Goal: Communication & Community: Participate in discussion

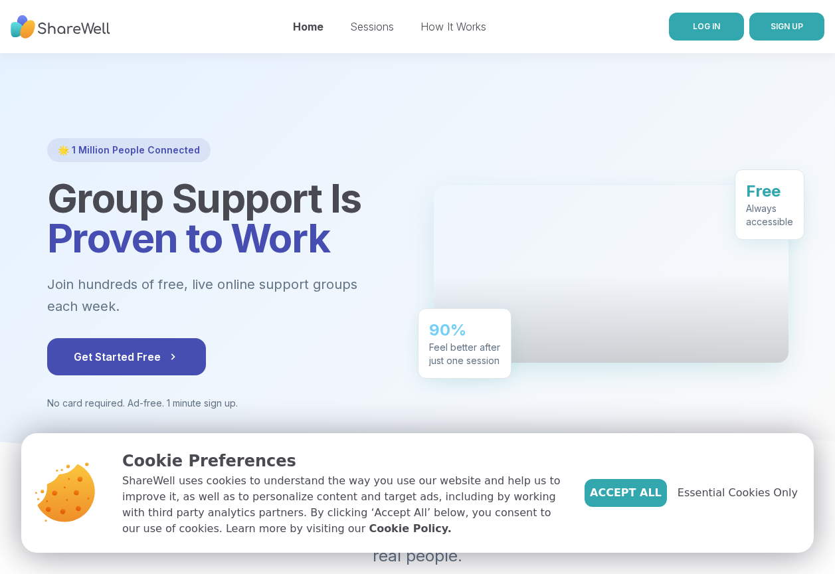
click at [710, 28] on span "LOG IN" at bounding box center [706, 26] width 27 height 10
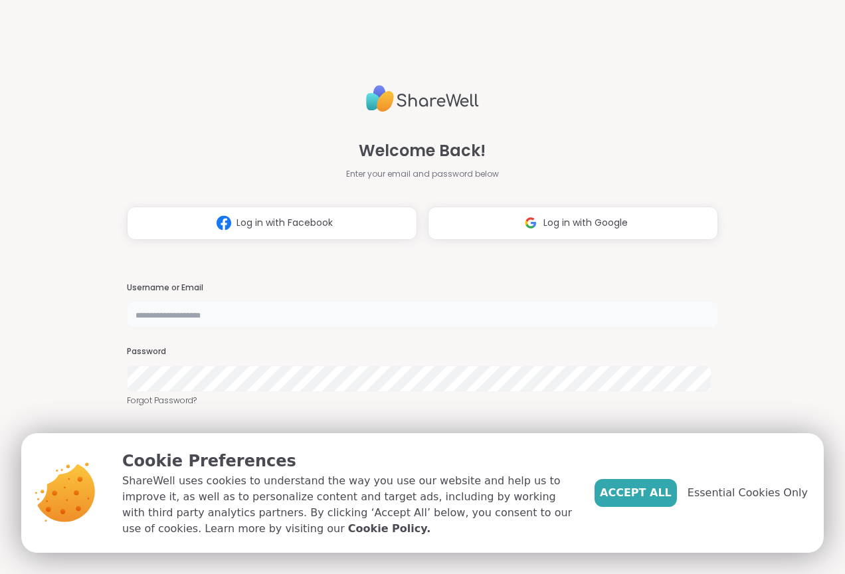
click at [185, 319] on input "text" at bounding box center [422, 314] width 591 height 27
click at [262, 313] on input "text" at bounding box center [422, 314] width 591 height 27
click at [659, 485] on span "Accept All" at bounding box center [636, 493] width 72 height 16
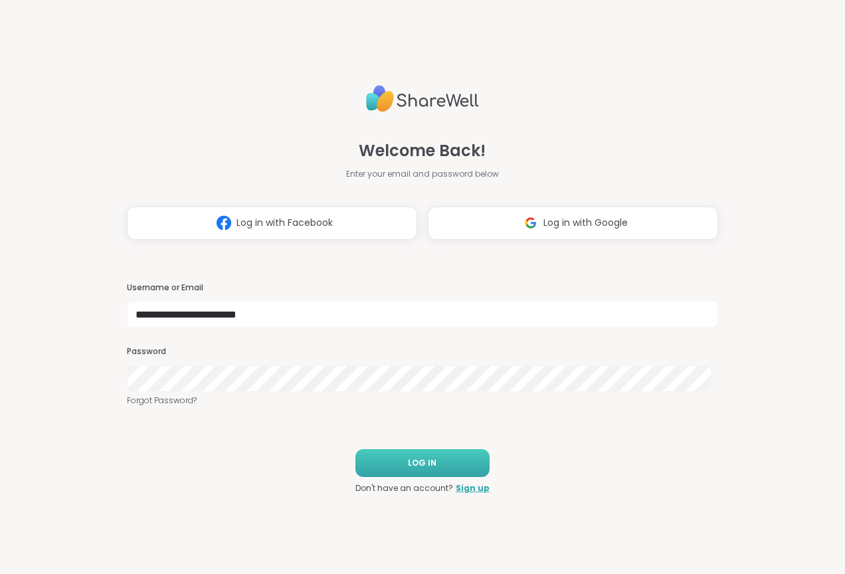
click at [426, 468] on span "LOG IN" at bounding box center [422, 463] width 29 height 12
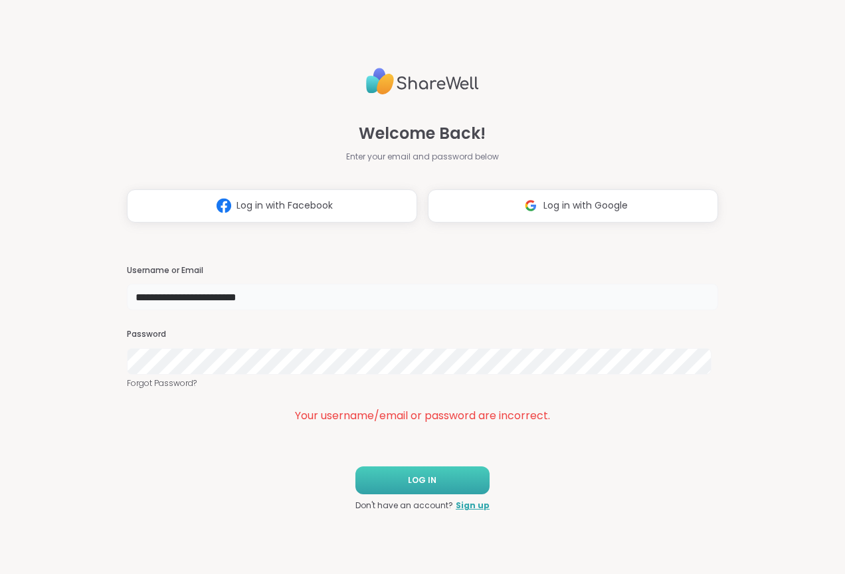
click at [203, 297] on input "**********" at bounding box center [422, 297] width 591 height 27
drag, startPoint x: 303, startPoint y: 296, endPoint x: 246, endPoint y: 305, distance: 58.6
click at [246, 305] on input "**********" at bounding box center [422, 297] width 591 height 27
type input "**********"
click at [389, 489] on button "LOG IN" at bounding box center [422, 480] width 134 height 28
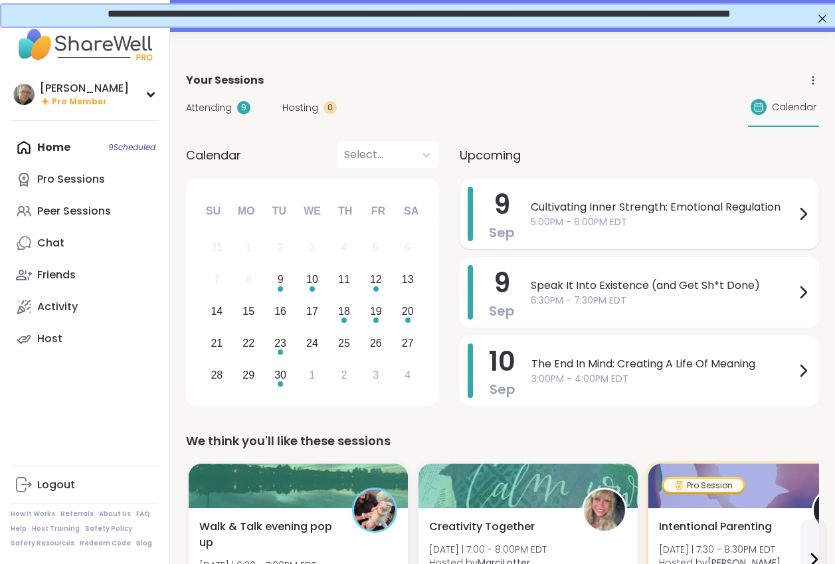
click at [626, 206] on span "Cultivating Inner Strength: Emotional Regulation" at bounding box center [663, 207] width 264 height 16
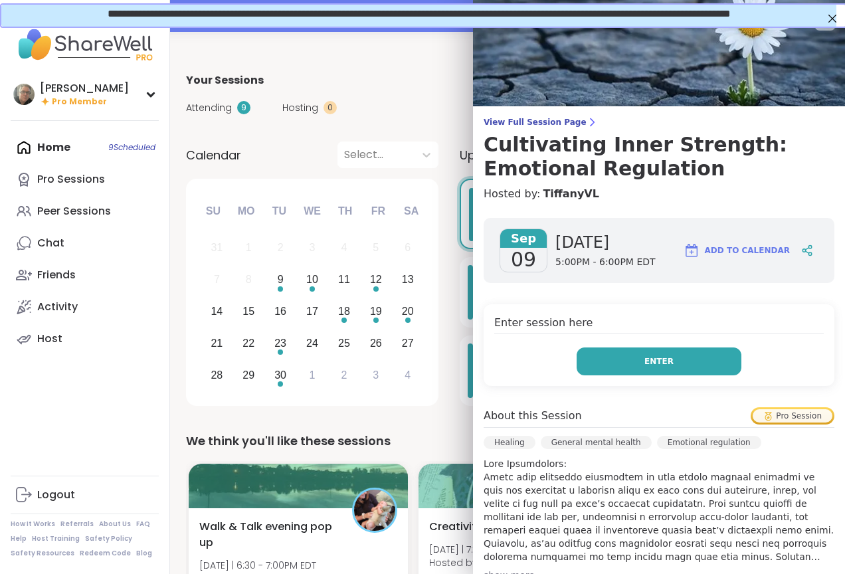
click at [639, 349] on button "Enter" at bounding box center [658, 361] width 165 height 28
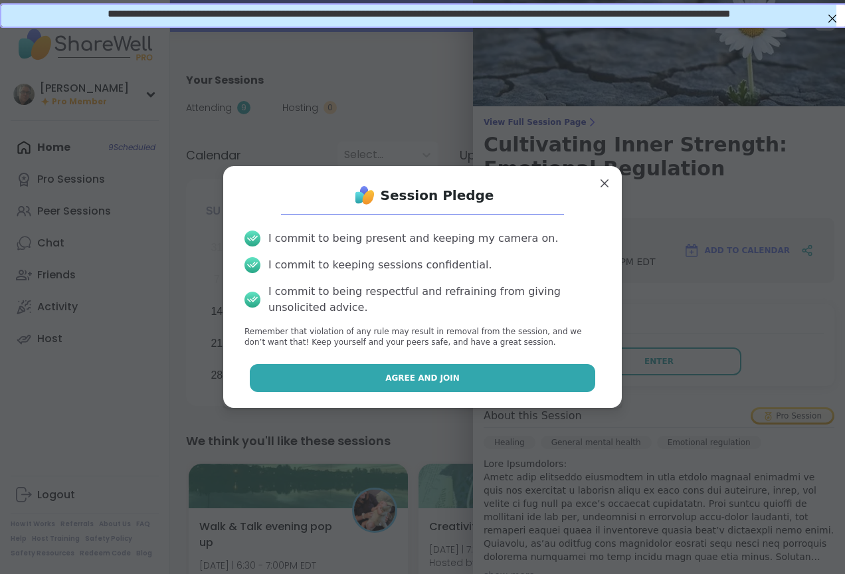
click at [434, 370] on button "Agree and Join" at bounding box center [423, 378] width 346 height 28
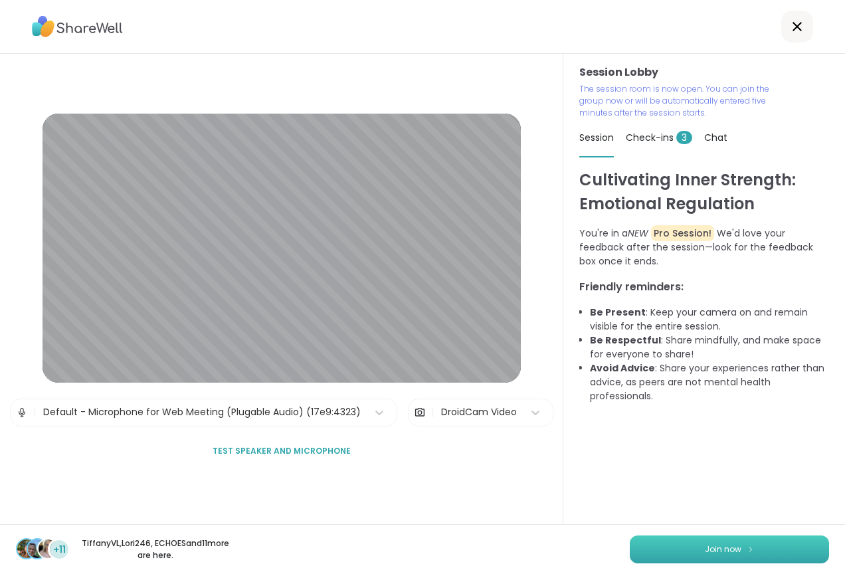
click at [641, 553] on button "Join now" at bounding box center [729, 549] width 199 height 28
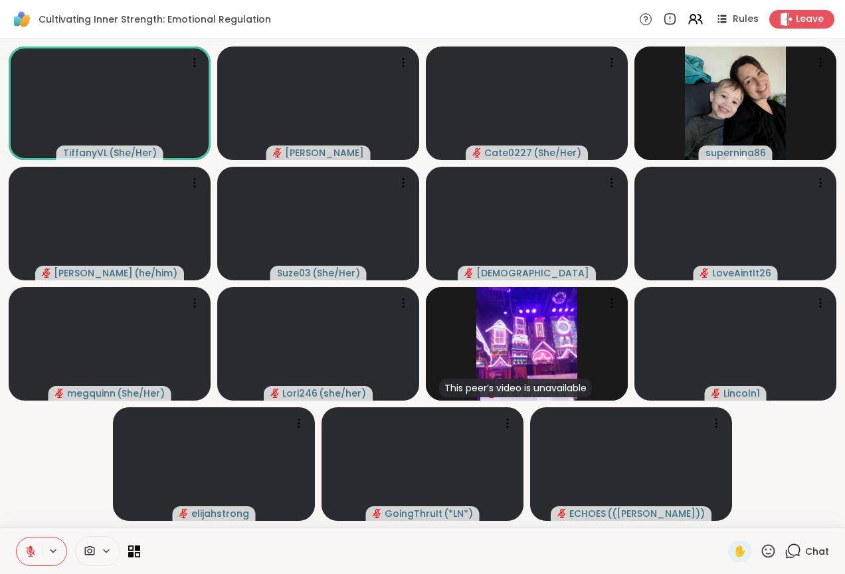
click at [102, 545] on div at bounding box center [97, 551] width 45 height 30
click at [109, 552] on icon at bounding box center [106, 550] width 11 height 11
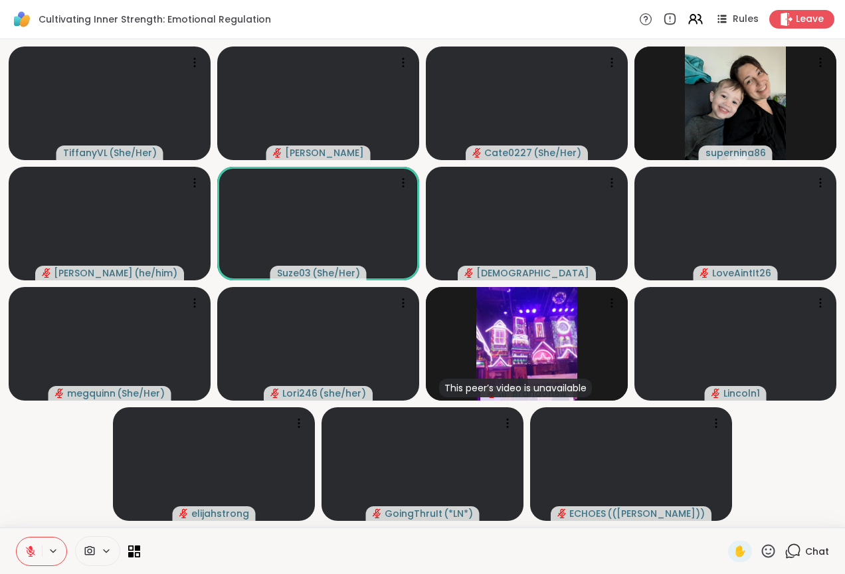
click at [50, 554] on icon at bounding box center [53, 550] width 11 height 11
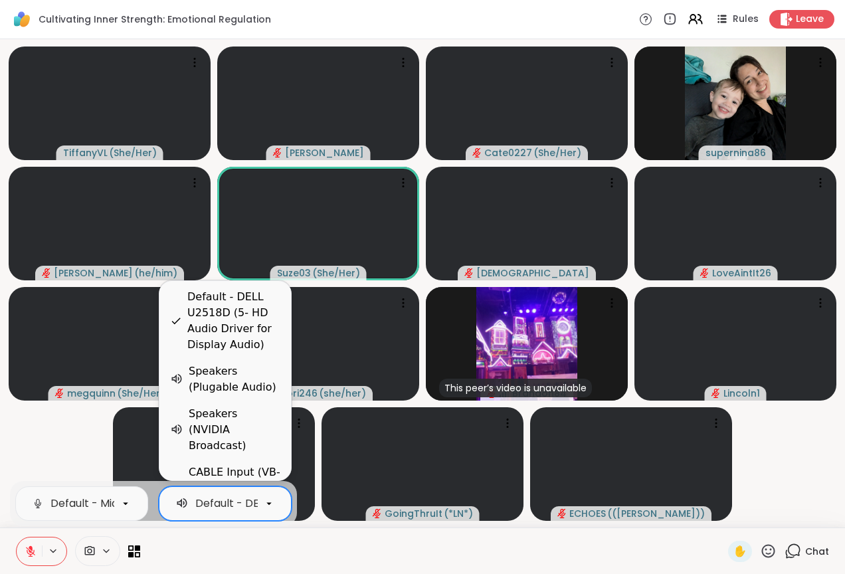
scroll to position [0, 230]
click at [268, 509] on icon at bounding box center [269, 503] width 12 height 12
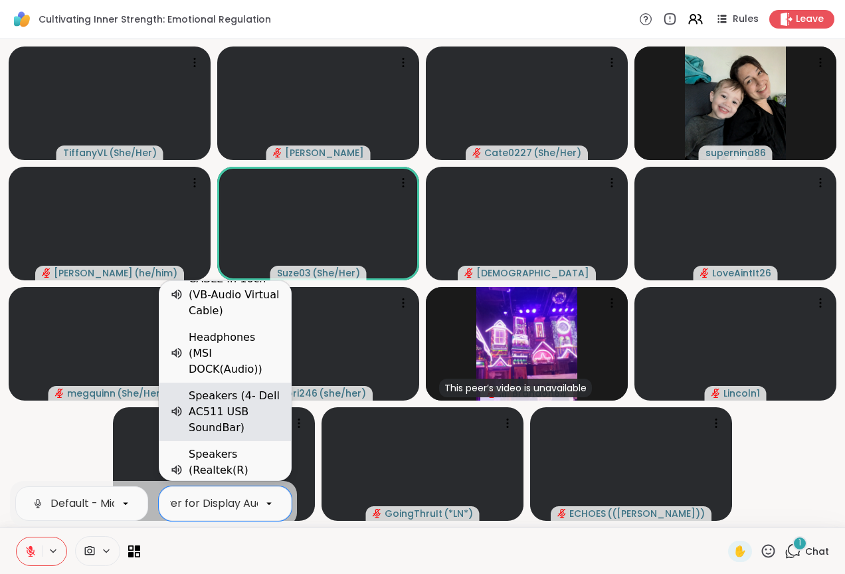
click at [242, 410] on div "Speakers (4- Dell AC511 USB SoundBar)" at bounding box center [235, 412] width 92 height 48
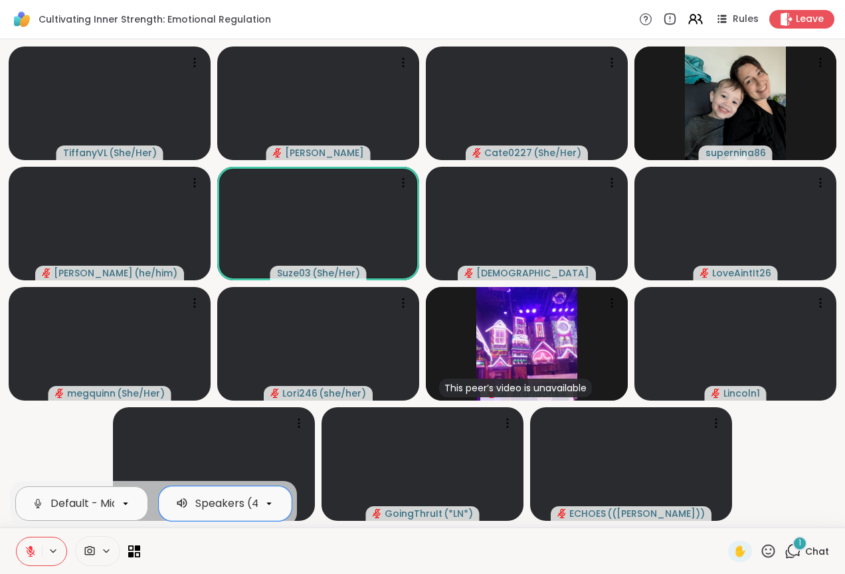
scroll to position [0, 210]
click at [120, 502] on icon at bounding box center [126, 503] width 12 height 12
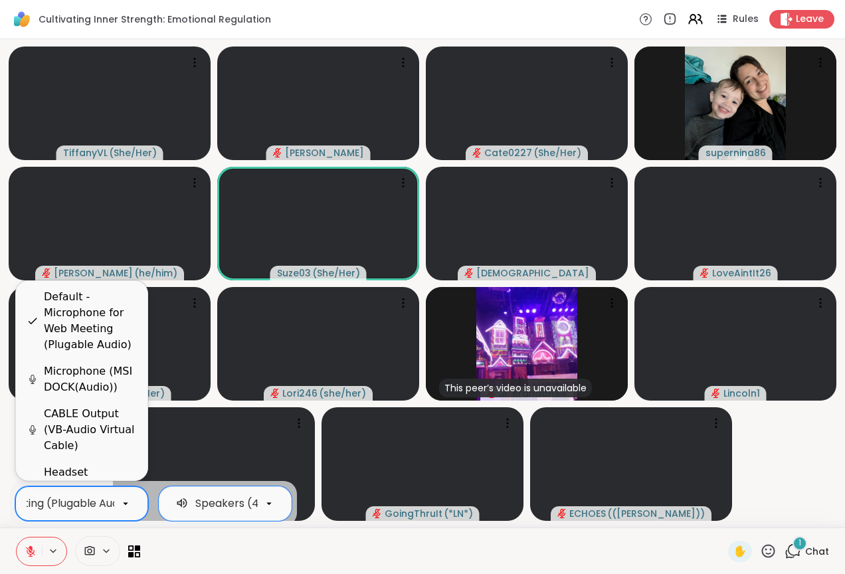
click at [120, 502] on icon at bounding box center [126, 503] width 12 height 12
click at [228, 540] on div at bounding box center [434, 551] width 572 height 30
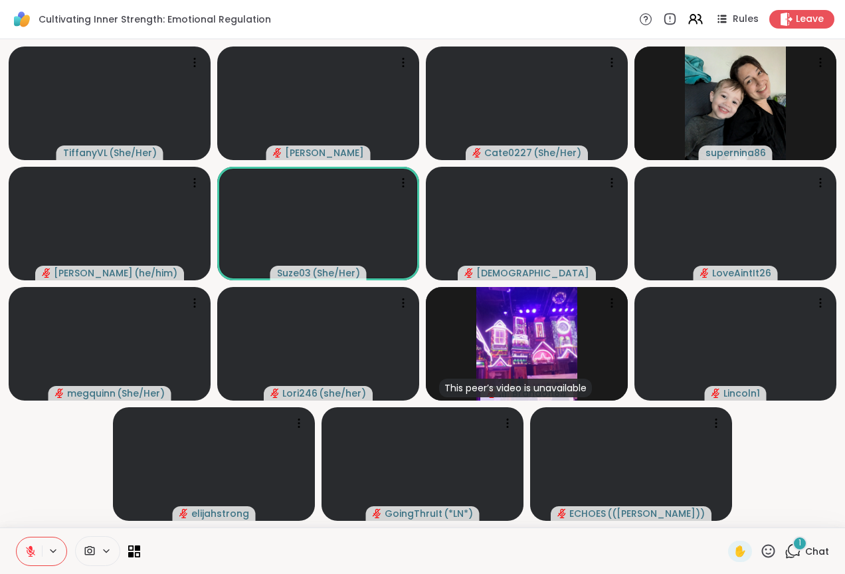
click at [52, 550] on icon at bounding box center [53, 550] width 11 height 11
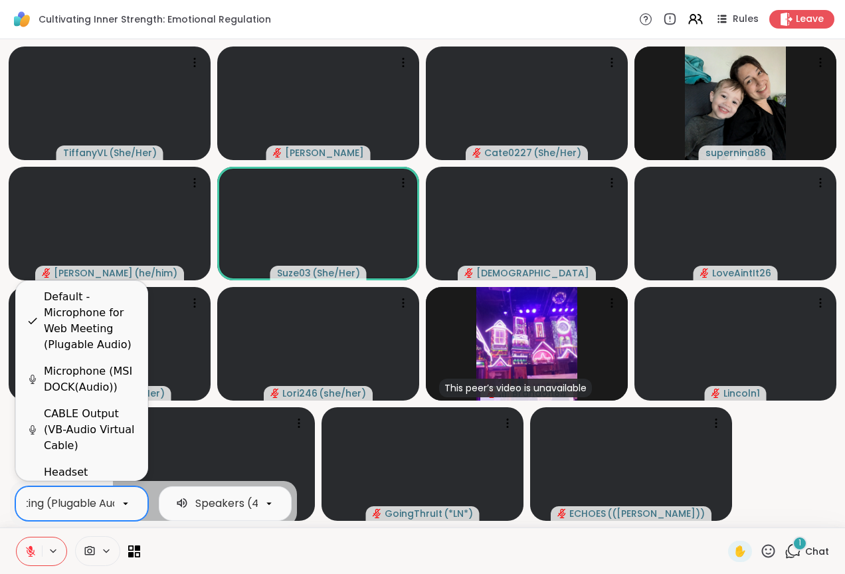
click at [128, 501] on icon at bounding box center [126, 503] width 12 height 12
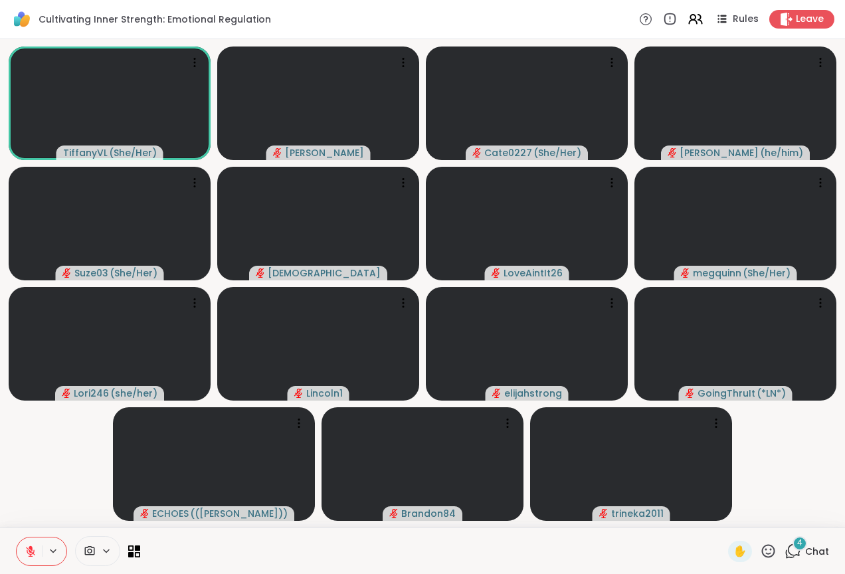
click at [811, 501] on video-player-container "TiffanyVL ( She/Her ) [PERSON_NAME] Cate0227 ( She/Her ) [PERSON_NAME] ( he/him…" at bounding box center [422, 282] width 829 height 477
click at [786, 551] on icon at bounding box center [792, 551] width 17 height 17
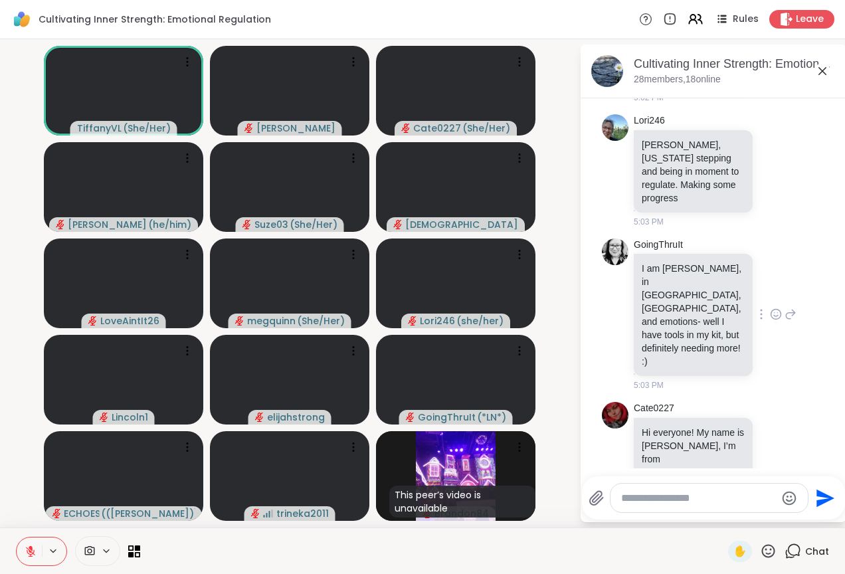
scroll to position [406, 0]
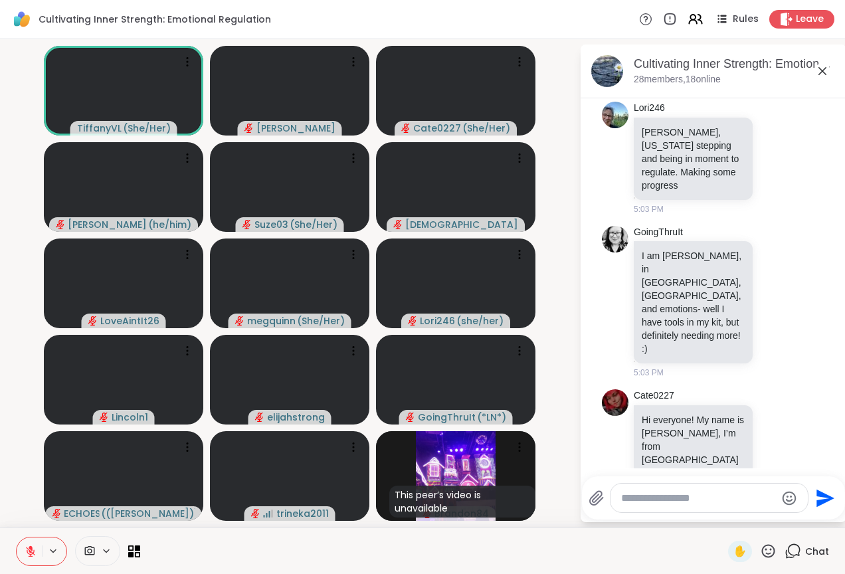
click at [657, 495] on textarea "Type your message" at bounding box center [698, 497] width 155 height 13
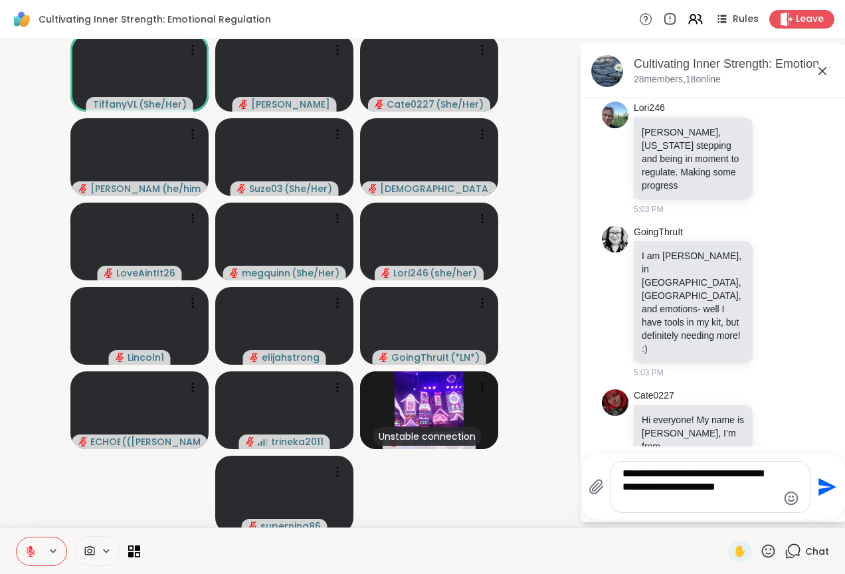
type textarea "**********"
click at [815, 481] on icon "Send" at bounding box center [825, 486] width 21 height 21
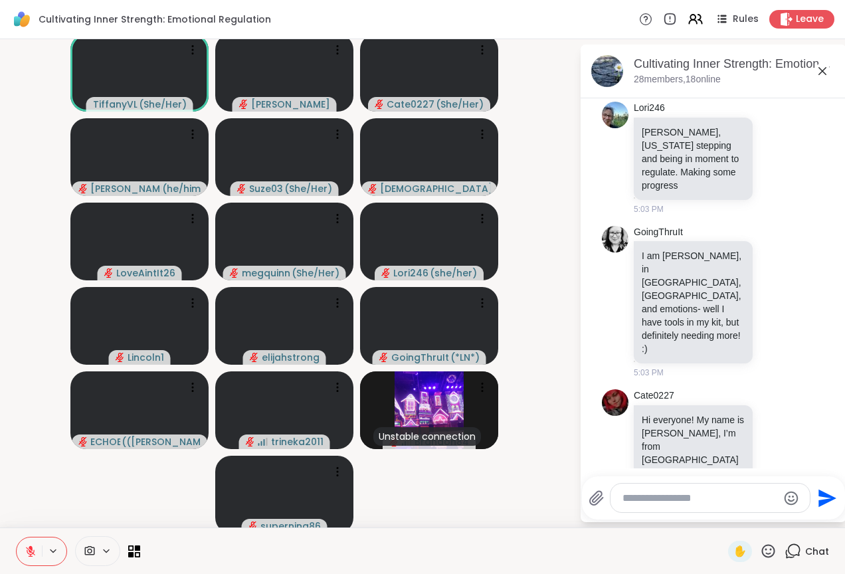
scroll to position [517, 0]
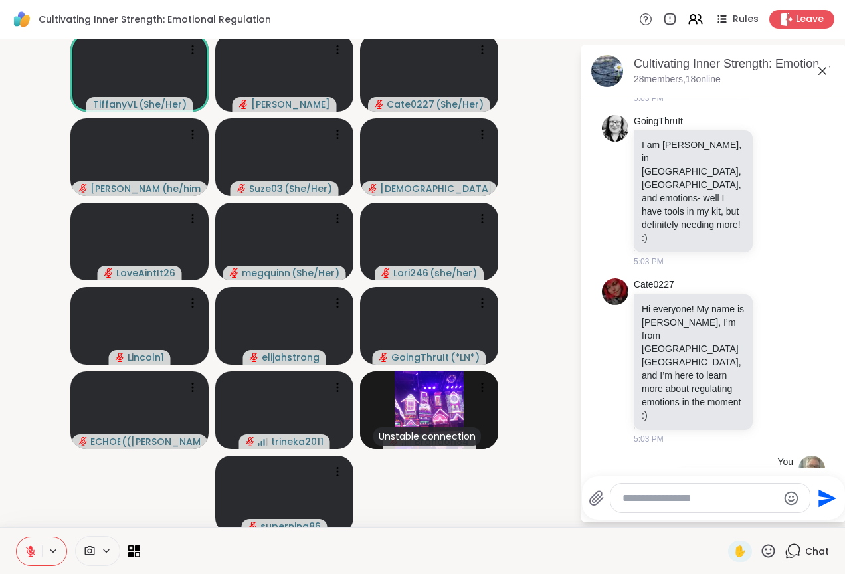
click at [625, 501] on textarea "Type your message" at bounding box center [699, 497] width 155 height 13
type textarea "*******"
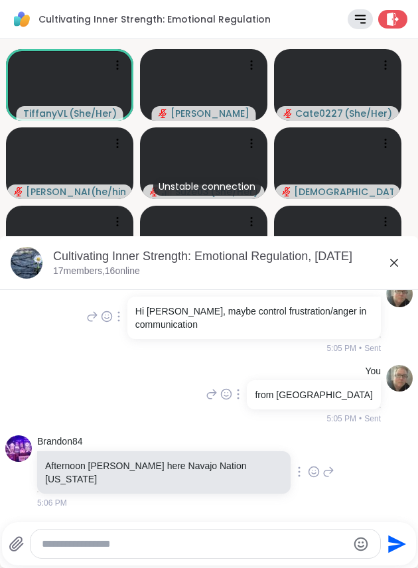
scroll to position [538, 0]
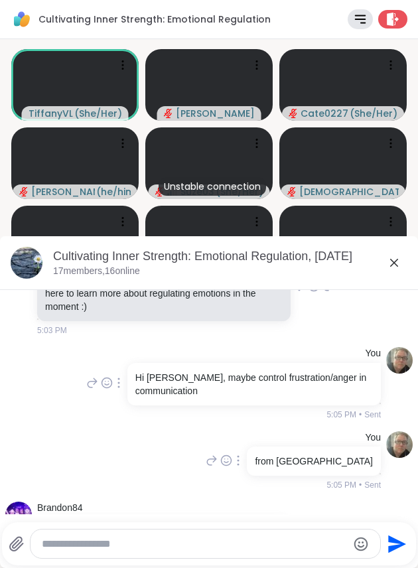
drag, startPoint x: 401, startPoint y: 234, endPoint x: 388, endPoint y: 253, distance: 23.4
click at [390, 254] on div "TiffanyVL ( She/Her ) [PERSON_NAME] Cate0227 ( She/Her ) [PERSON_NAME] ( he/him…" at bounding box center [209, 280] width 418 height 483
click at [392, 267] on icon at bounding box center [394, 263] width 16 height 16
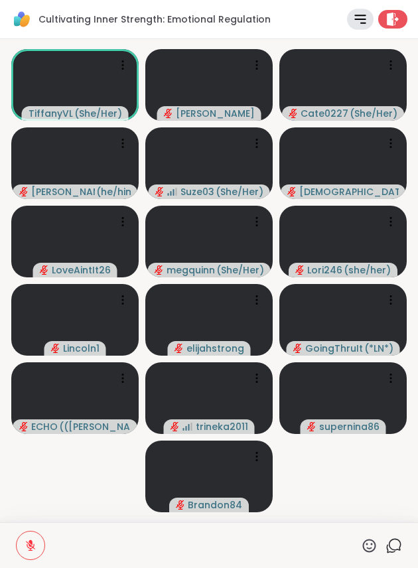
click at [353, 17] on icon at bounding box center [360, 18] width 15 height 15
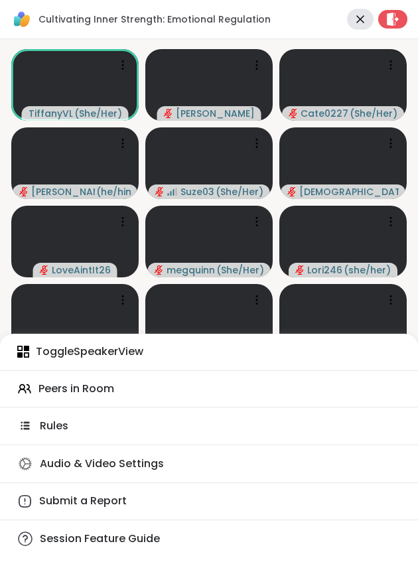
click at [298, 20] on div "Cultivating Inner Strength: Emotional Regulation Rules Leave Toggle Speaker Vie…" at bounding box center [209, 19] width 418 height 39
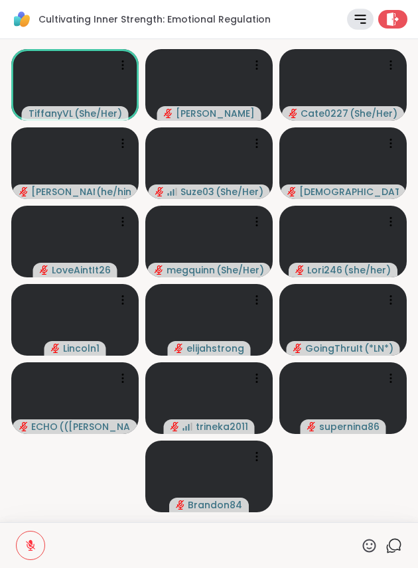
click at [386, 545] on icon at bounding box center [394, 546] width 17 height 17
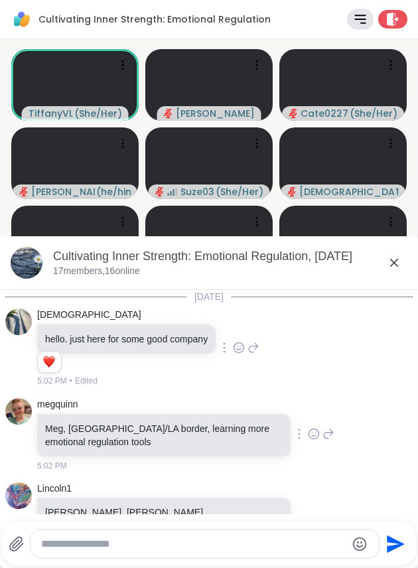
scroll to position [564, 0]
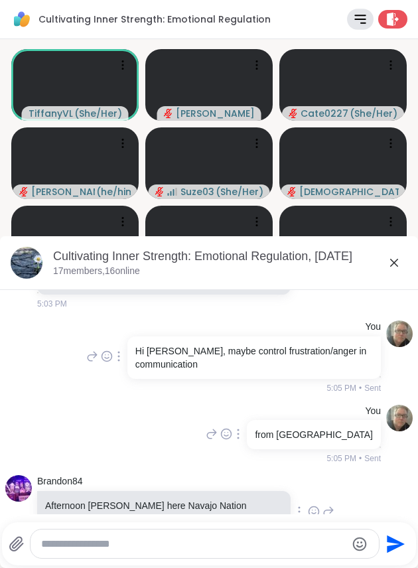
click at [393, 261] on icon at bounding box center [394, 263] width 8 height 8
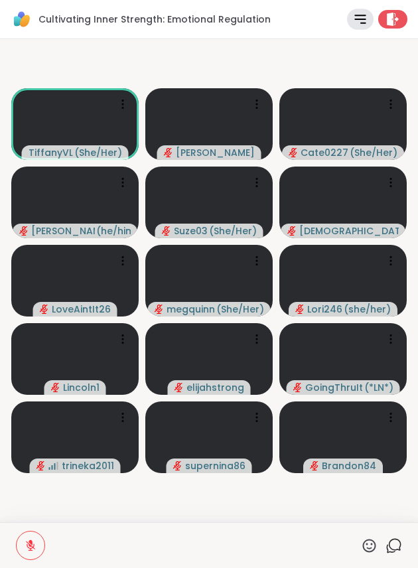
click at [386, 545] on icon at bounding box center [394, 546] width 17 height 17
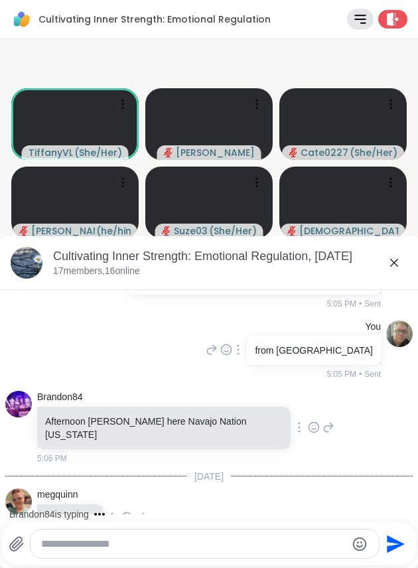
scroll to position [719, 0]
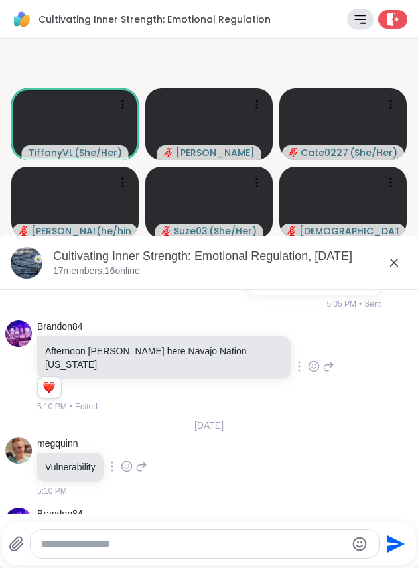
click at [355, 19] on icon at bounding box center [360, 19] width 10 height 8
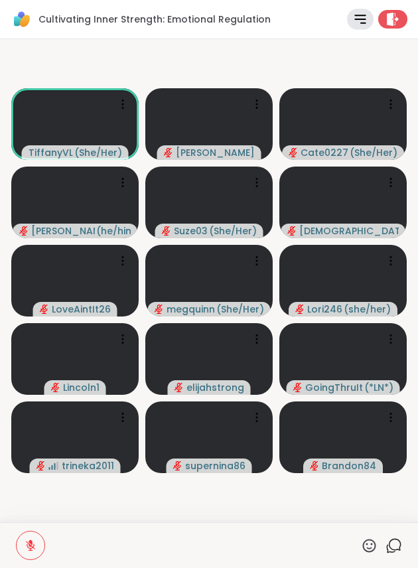
click at [305, 9] on div "Cultivating Inner Strength: Emotional Regulation Rules Leave" at bounding box center [209, 19] width 418 height 39
click at [386, 545] on icon at bounding box center [394, 546] width 17 height 17
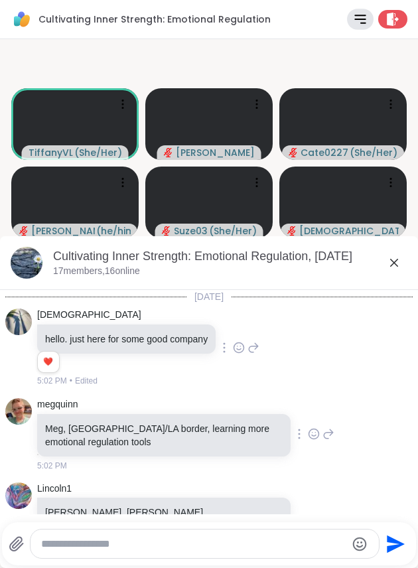
scroll to position [725, 0]
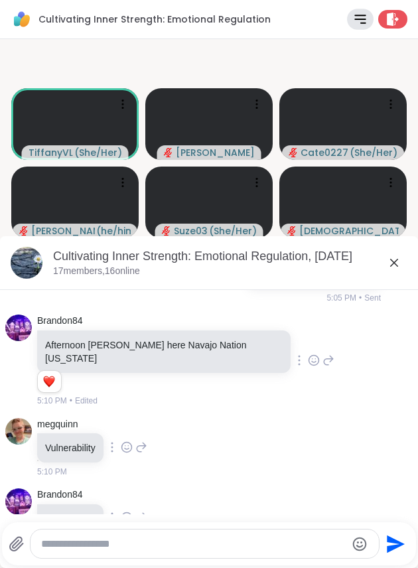
click at [164, 537] on div at bounding box center [205, 544] width 349 height 29
click at [143, 539] on textarea "Type your message" at bounding box center [193, 544] width 305 height 13
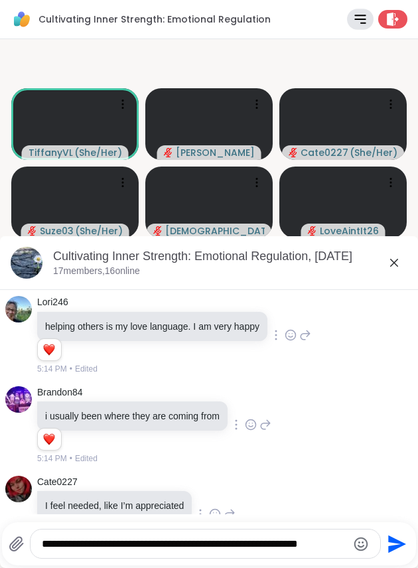
scroll to position [1445, 0]
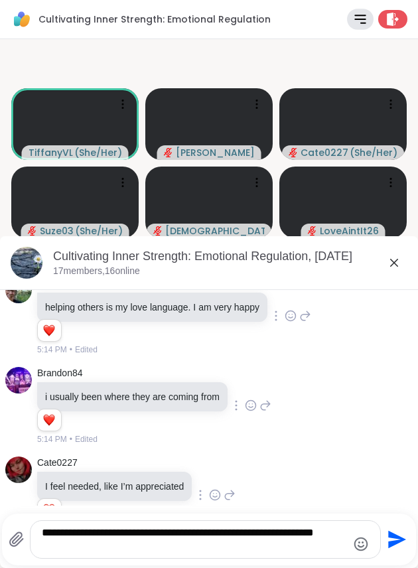
type textarea "**********"
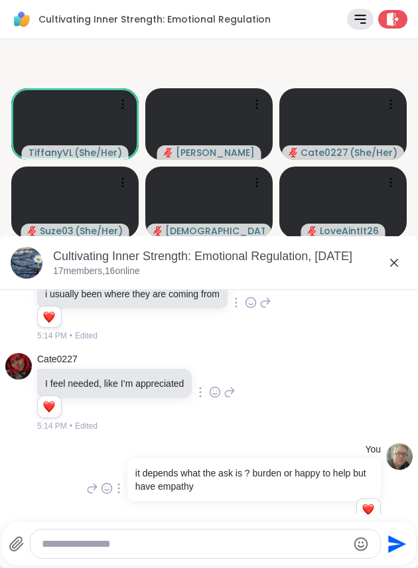
scroll to position [1638, 0]
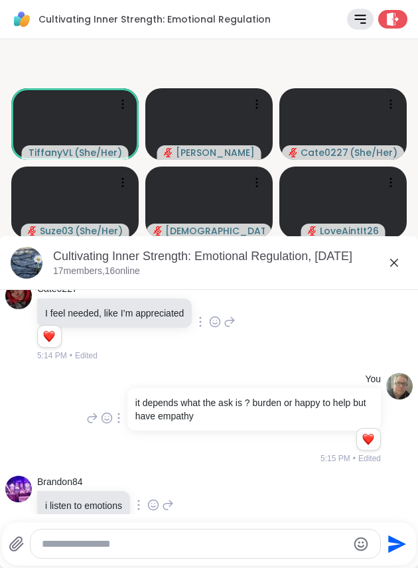
click at [94, 539] on textarea "Type your message" at bounding box center [194, 544] width 305 height 13
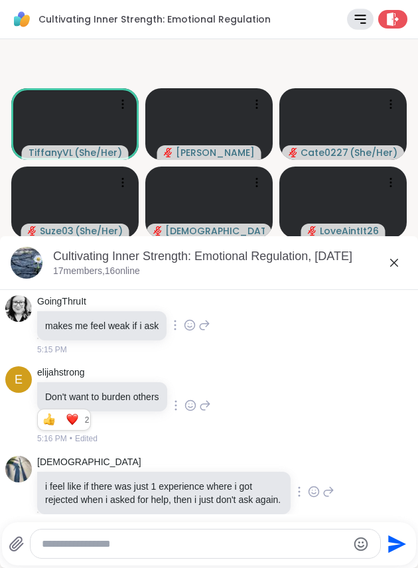
scroll to position [1896, 0]
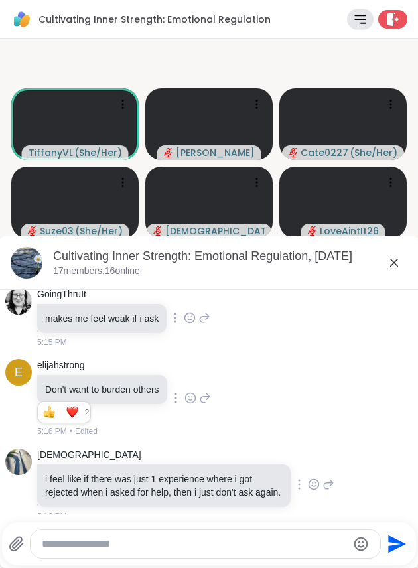
click at [391, 266] on icon at bounding box center [394, 263] width 8 height 8
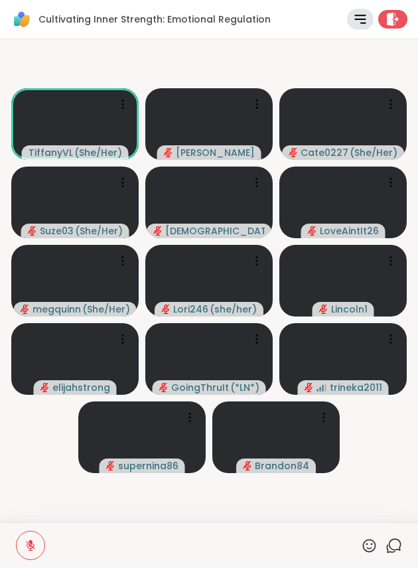
click at [262, 531] on div at bounding box center [203, 545] width 300 height 29
click at [386, 544] on icon at bounding box center [394, 546] width 17 height 17
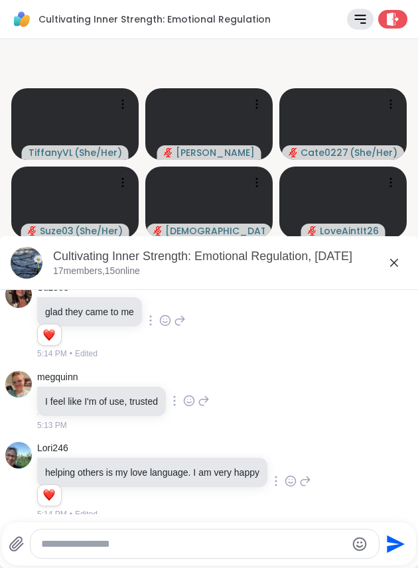
scroll to position [1351, 0]
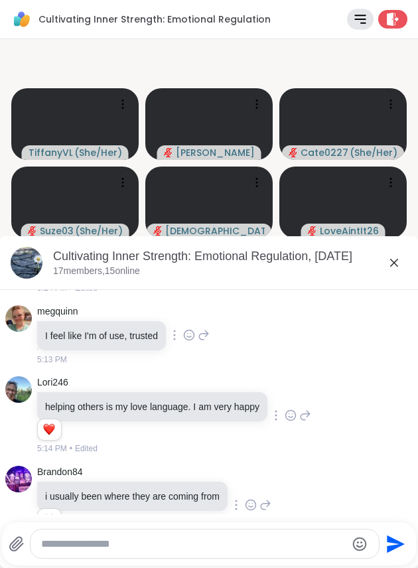
click at [393, 262] on icon at bounding box center [394, 263] width 8 height 8
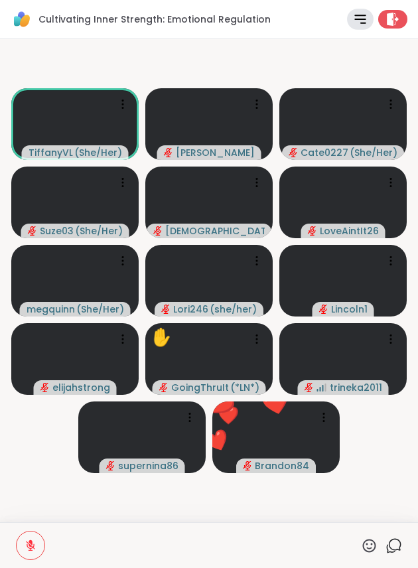
click at [361, 545] on icon at bounding box center [369, 546] width 17 height 17
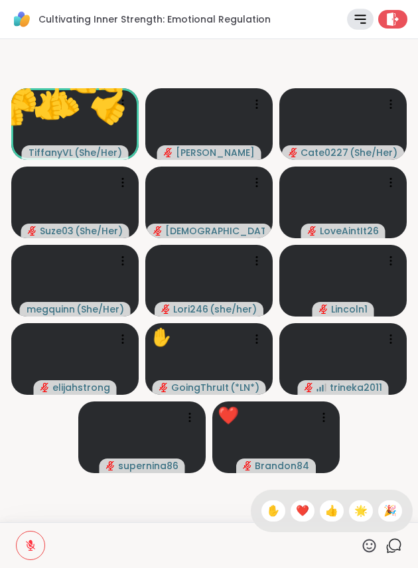
click at [325, 512] on span "👍" at bounding box center [331, 511] width 13 height 16
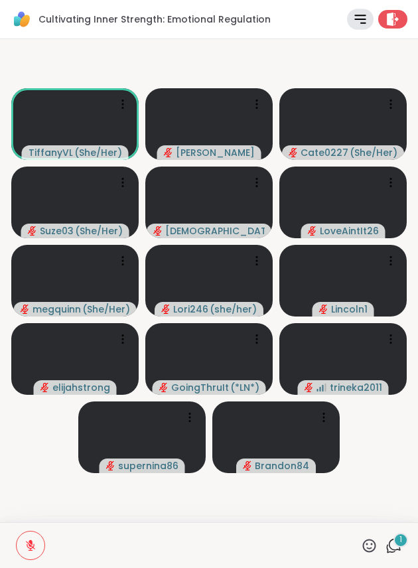
click at [394, 543] on div "1" at bounding box center [401, 540] width 15 height 15
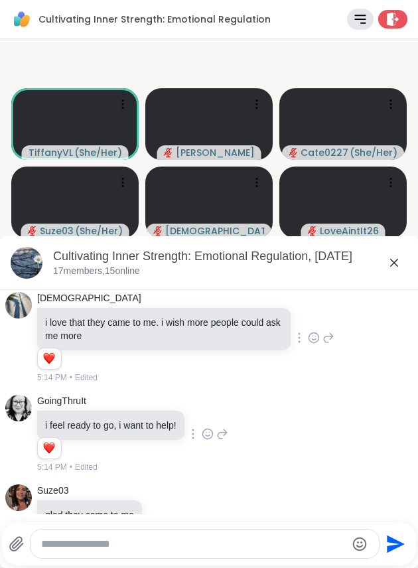
scroll to position [1082, 0]
click at [396, 264] on icon at bounding box center [394, 263] width 8 height 8
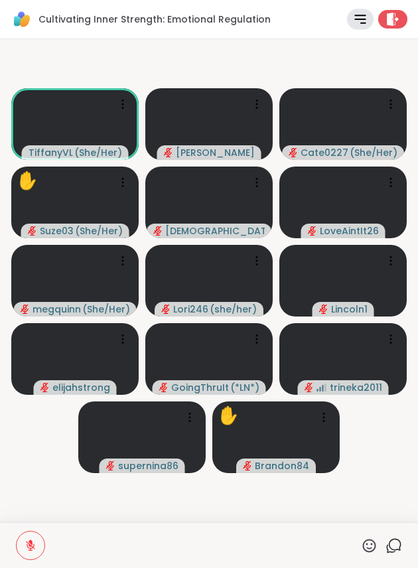
click at [355, 23] on icon at bounding box center [360, 19] width 10 height 8
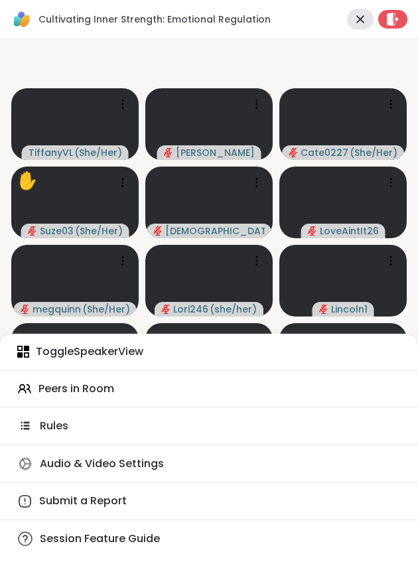
click at [353, 23] on icon at bounding box center [360, 18] width 15 height 15
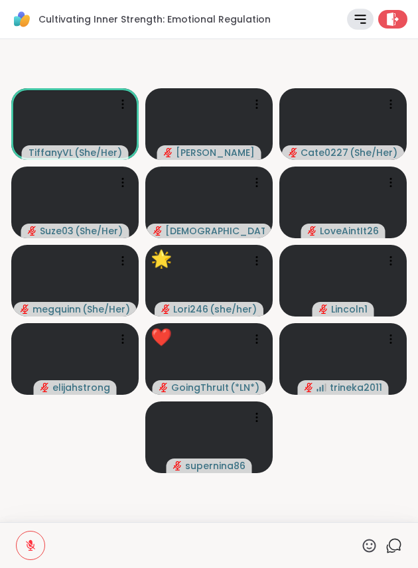
click at [363, 543] on icon at bounding box center [369, 546] width 17 height 17
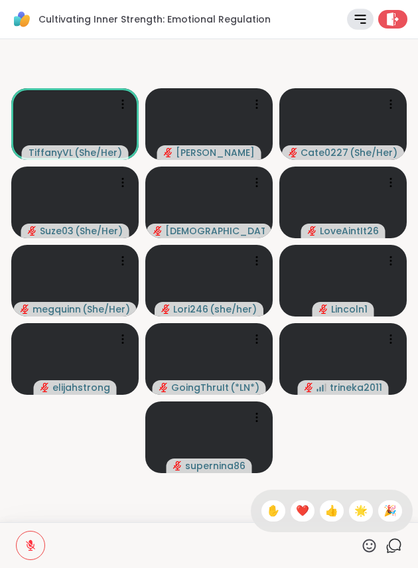
click at [355, 514] on span "🌟" at bounding box center [361, 511] width 13 height 16
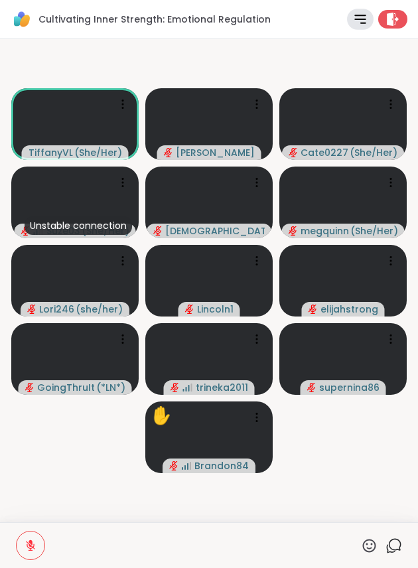
click at [386, 544] on icon at bounding box center [394, 546] width 17 height 17
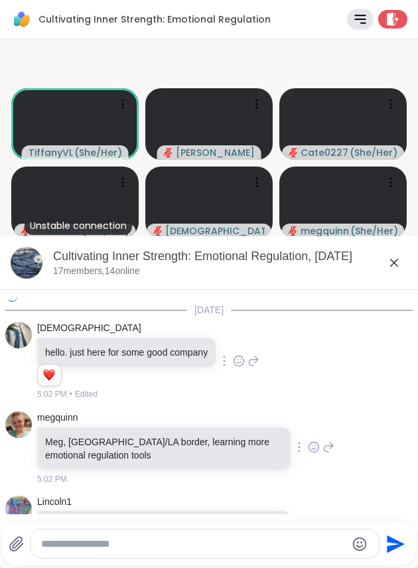
scroll to position [1966, 0]
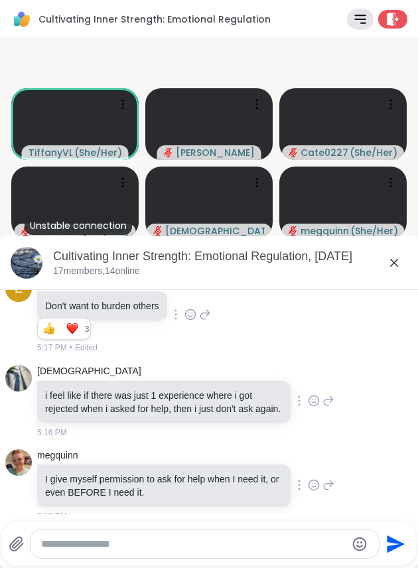
click at [175, 545] on textarea "Type your message" at bounding box center [193, 544] width 305 height 13
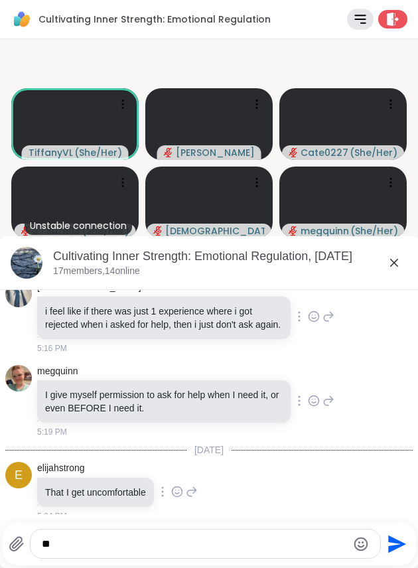
type textarea "*"
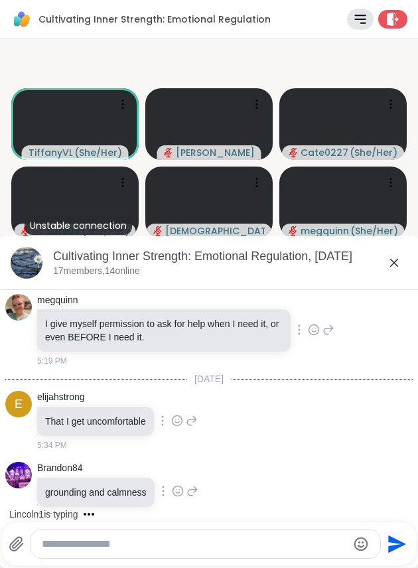
scroll to position [2205, 0]
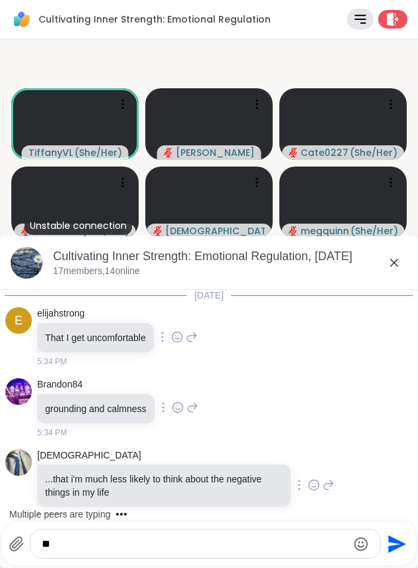
type textarea "*"
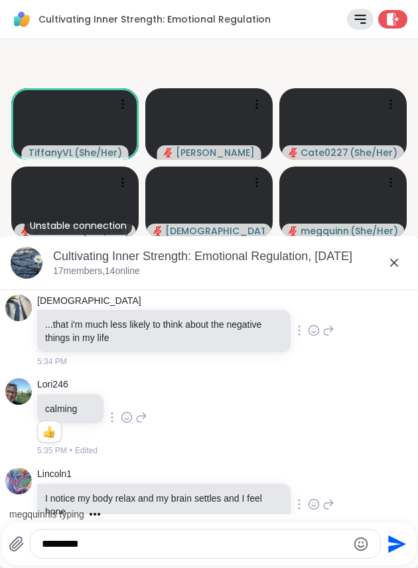
scroll to position [2464, 0]
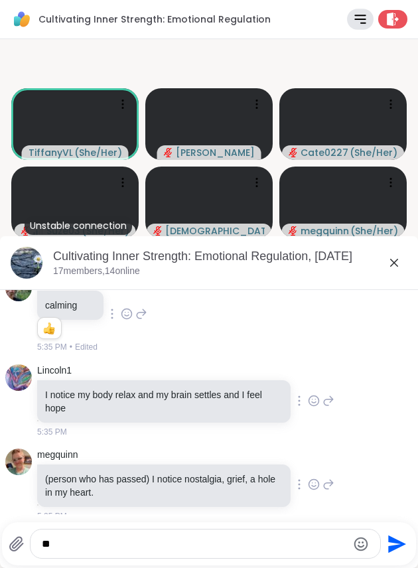
type textarea "*"
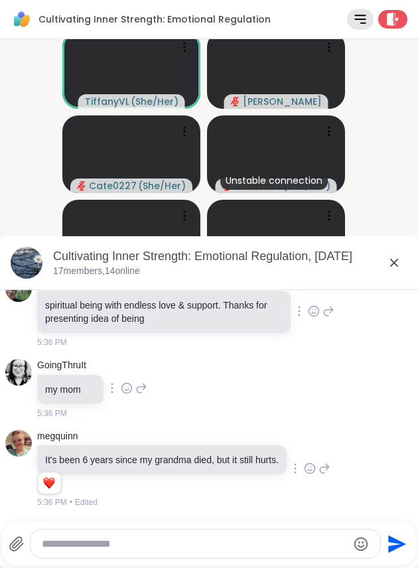
scroll to position [3065, 0]
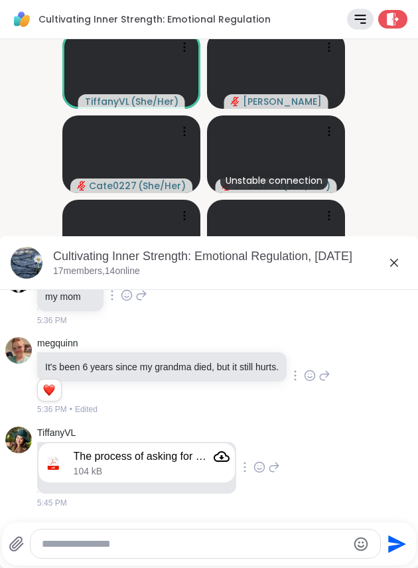
click at [230, 460] on icon "Attachment" at bounding box center [222, 457] width 16 height 16
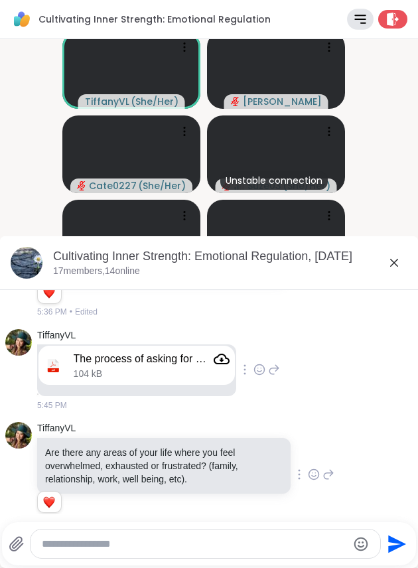
scroll to position [3181, 0]
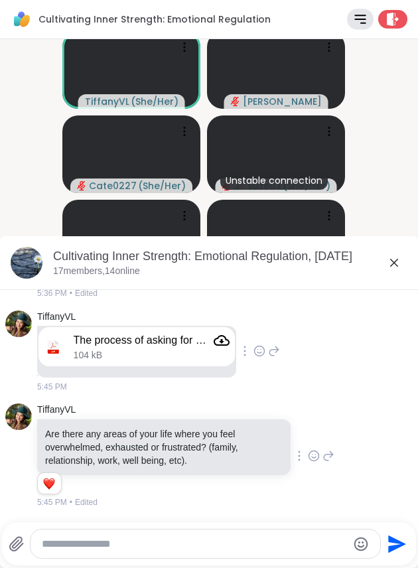
click at [91, 543] on textarea "Type your message" at bounding box center [194, 544] width 305 height 13
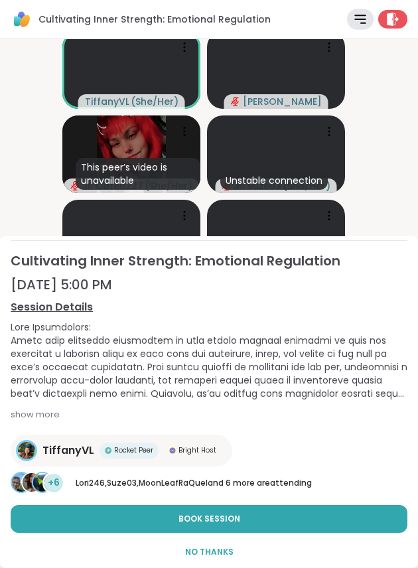
scroll to position [39, 0]
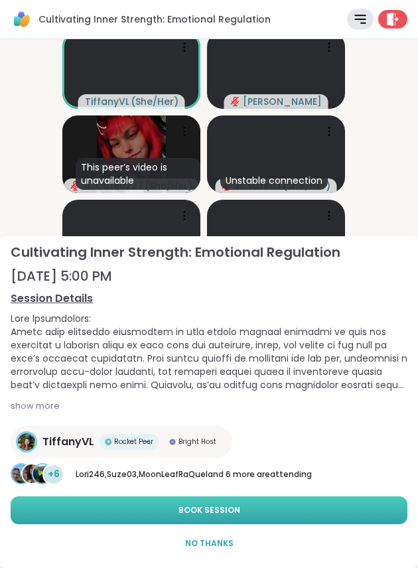
click at [214, 505] on span "Book Session" at bounding box center [210, 511] width 62 height 12
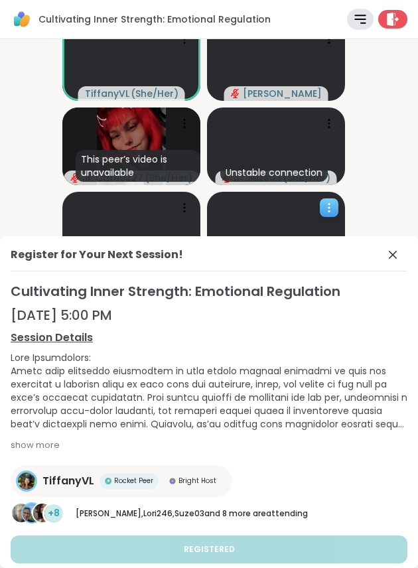
scroll to position [0, 0]
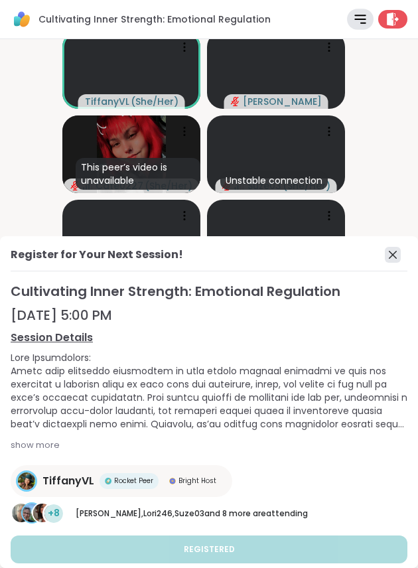
click at [387, 258] on icon at bounding box center [393, 255] width 16 height 16
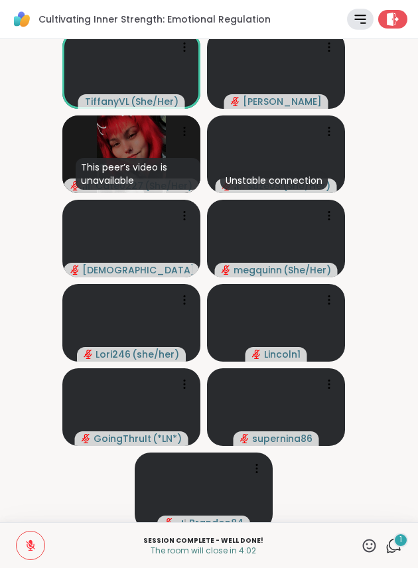
scroll to position [8, 0]
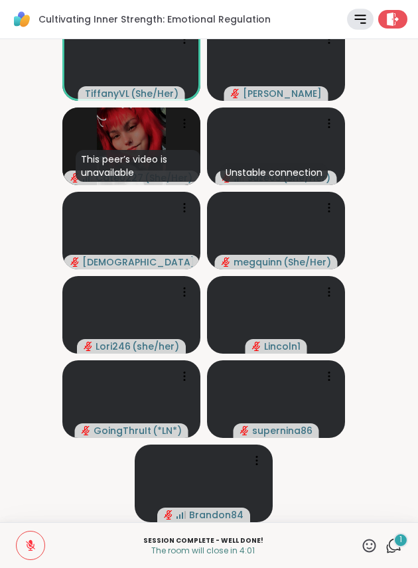
click at [389, 546] on icon at bounding box center [395, 545] width 13 height 12
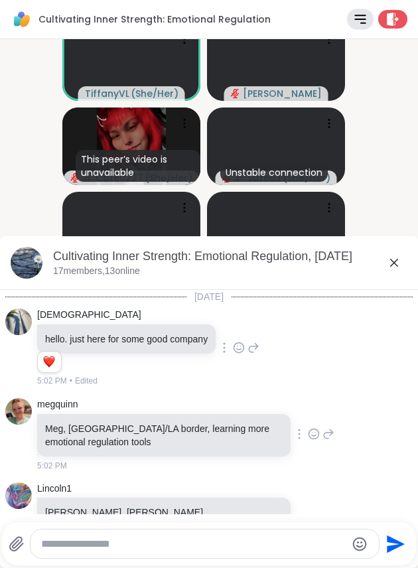
scroll to position [4014, 0]
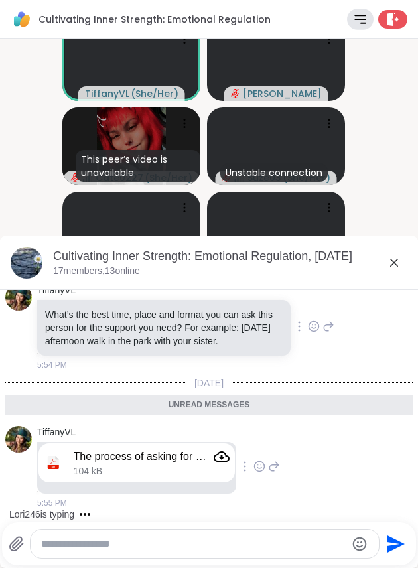
click at [230, 456] on icon "Attachment" at bounding box center [222, 457] width 16 height 11
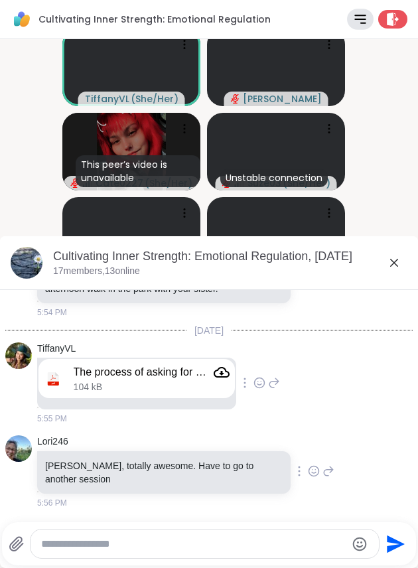
scroll to position [0, 0]
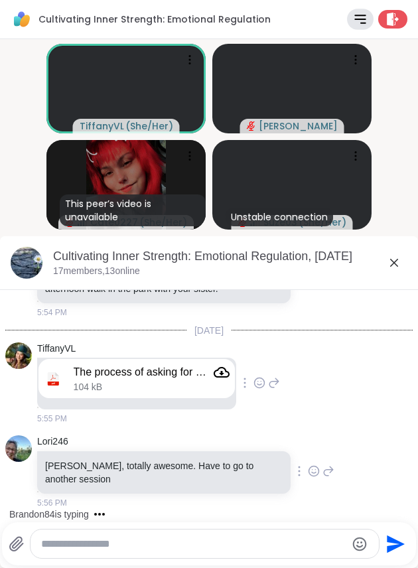
click at [405, 72] on video-player-container "TiffanyVL ( She/Her ) [PERSON_NAME] This peer’s video is unavailable Cate0227 (…" at bounding box center [209, 280] width 402 height 473
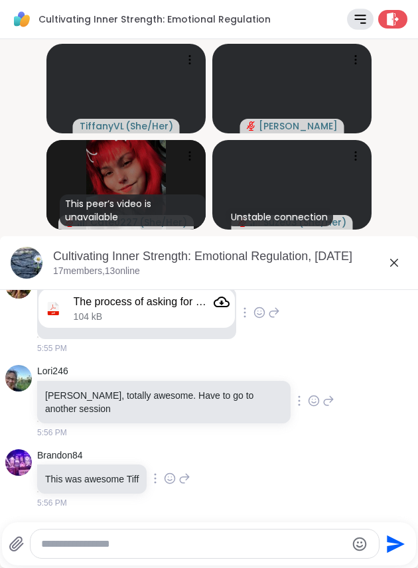
click at [399, 262] on icon at bounding box center [394, 263] width 16 height 16
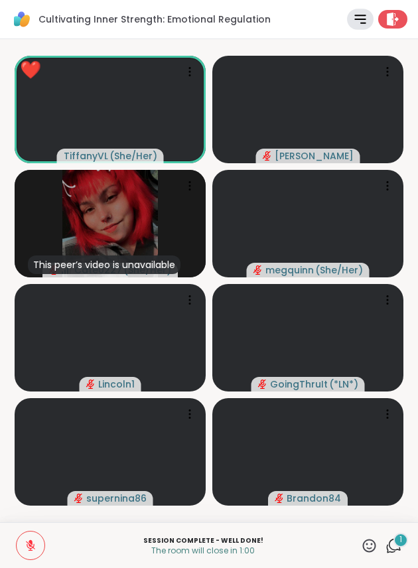
click at [363, 541] on icon at bounding box center [369, 545] width 13 height 13
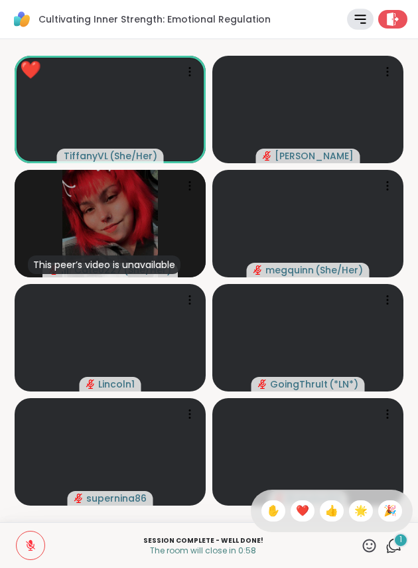
click at [355, 513] on span "🌟" at bounding box center [361, 511] width 13 height 16
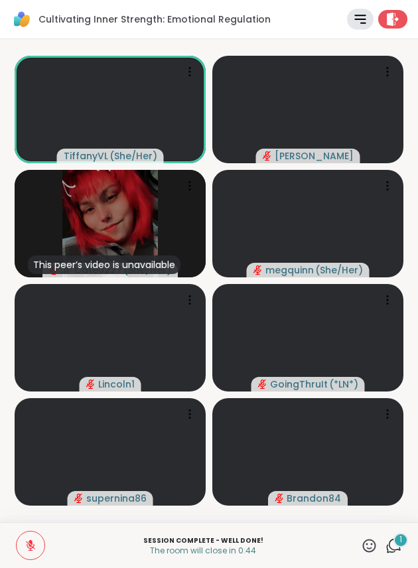
click at [389, 543] on icon at bounding box center [395, 545] width 13 height 12
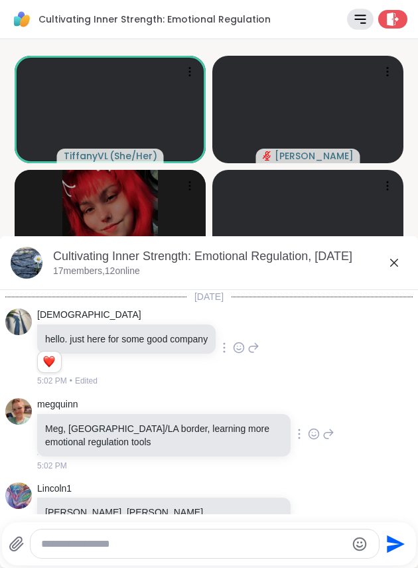
scroll to position [4253, 0]
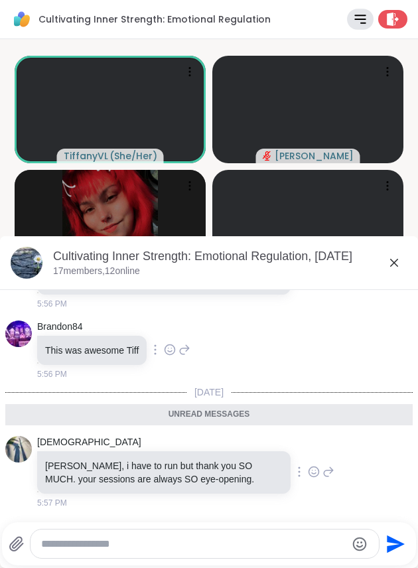
click at [78, 543] on textarea "Type your message" at bounding box center [193, 544] width 305 height 13
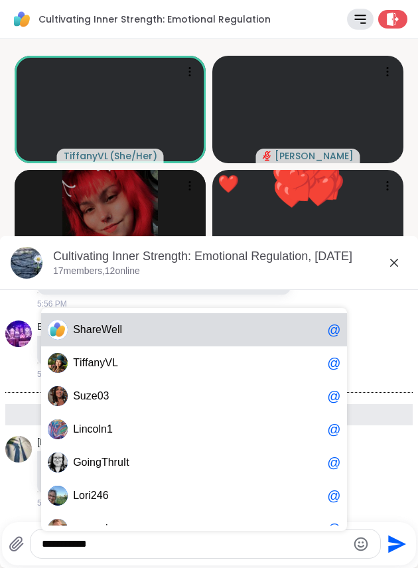
type textarea "**********"
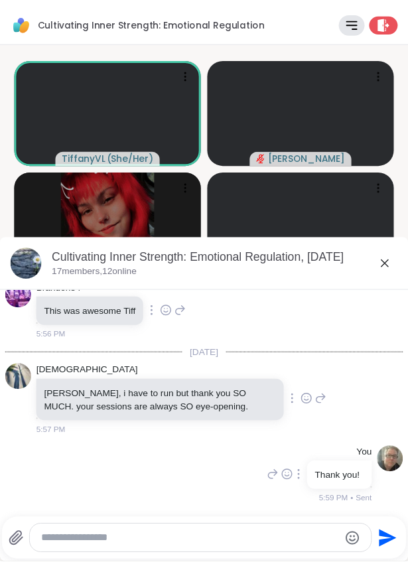
scroll to position [4292, 0]
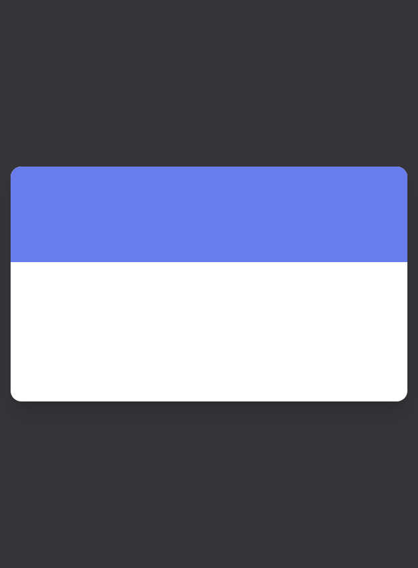
click at [375, 21] on div at bounding box center [209, 284] width 418 height 568
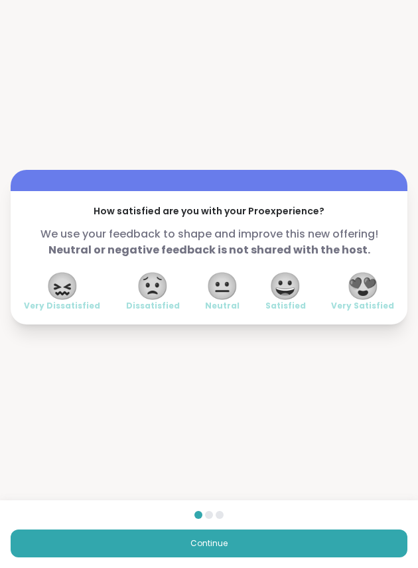
click at [354, 292] on span "😍" at bounding box center [363, 286] width 33 height 24
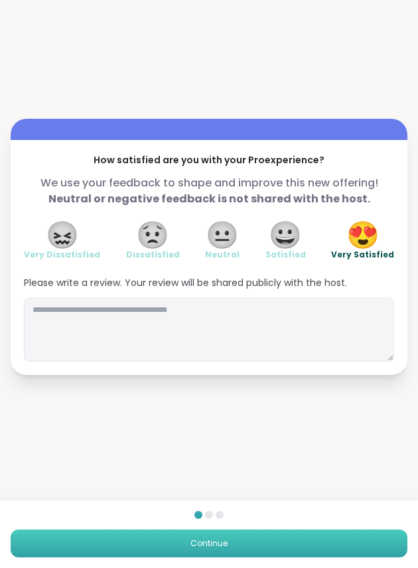
click at [288, 545] on button "Continue" at bounding box center [209, 544] width 397 height 28
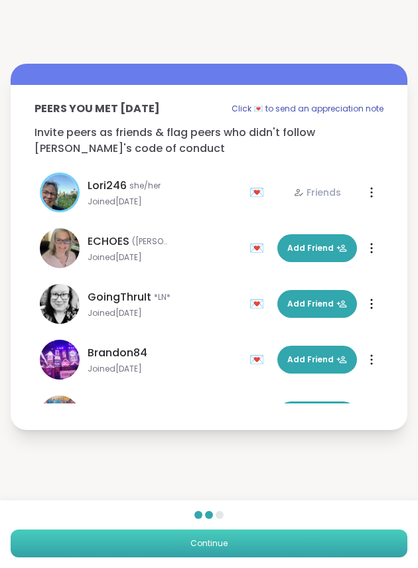
click at [288, 545] on button "Continue" at bounding box center [209, 544] width 397 height 28
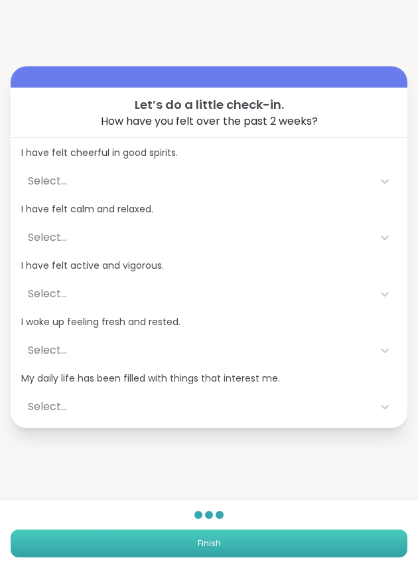
click at [288, 545] on button "Finish" at bounding box center [209, 544] width 397 height 28
